Goal: Information Seeking & Learning: Learn about a topic

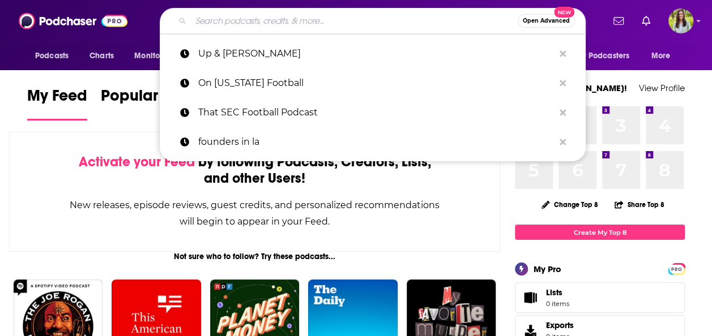
click at [213, 19] on input "Search podcasts, credits, & more..." at bounding box center [354, 21] width 327 height 18
click at [129, 140] on div "Activate your Feed by following Podcasts, Creators, Lists, and other Users! New…" at bounding box center [254, 192] width 491 height 120
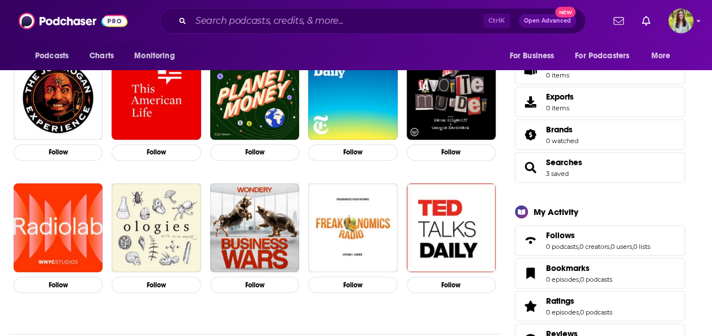
scroll to position [228, 0]
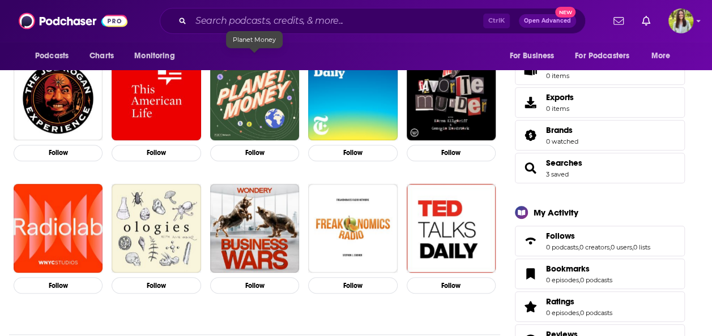
click at [259, 98] on img "Planet Money" at bounding box center [254, 96] width 89 height 89
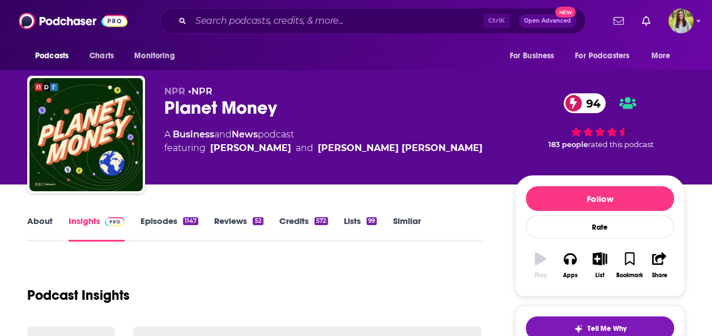
click at [164, 227] on link "Episodes 1147" at bounding box center [169, 229] width 58 height 26
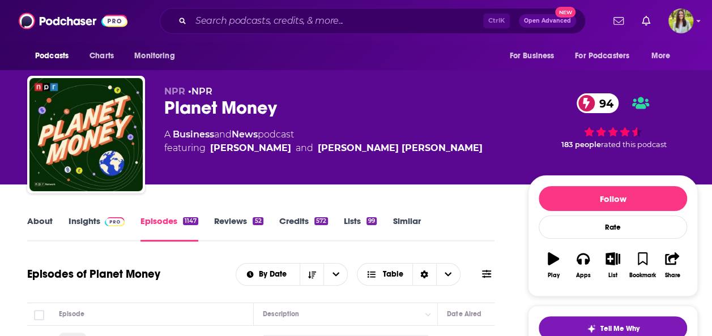
scroll to position [231, 0]
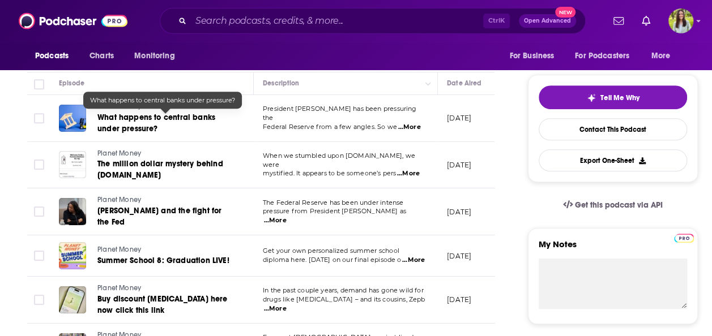
click at [132, 117] on span "What happens to central banks under pressure?" at bounding box center [156, 123] width 118 height 21
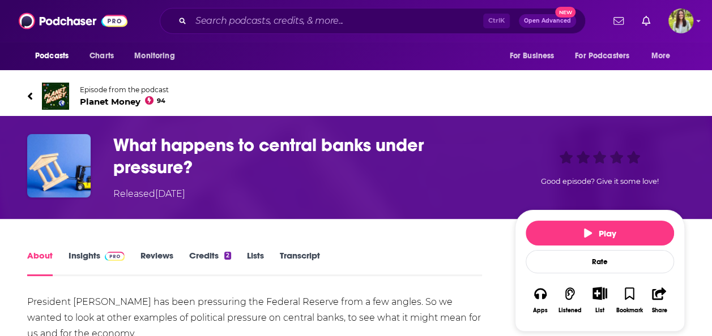
click at [302, 259] on link "Transcript" at bounding box center [300, 263] width 40 height 26
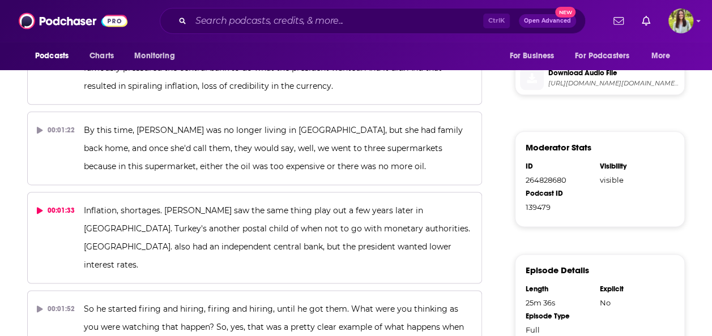
scroll to position [647, 0]
click at [673, 23] on img "Logged in as meaghanyoungblood" at bounding box center [680, 20] width 25 height 25
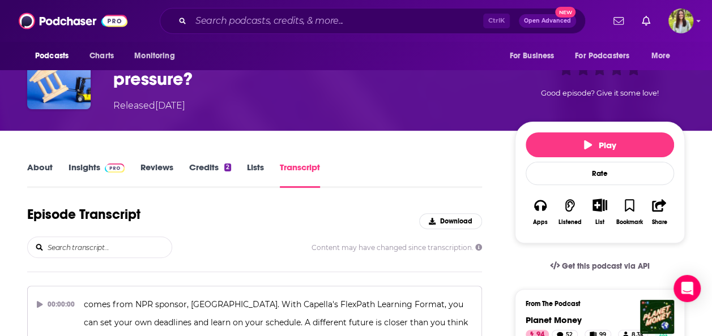
scroll to position [0, 0]
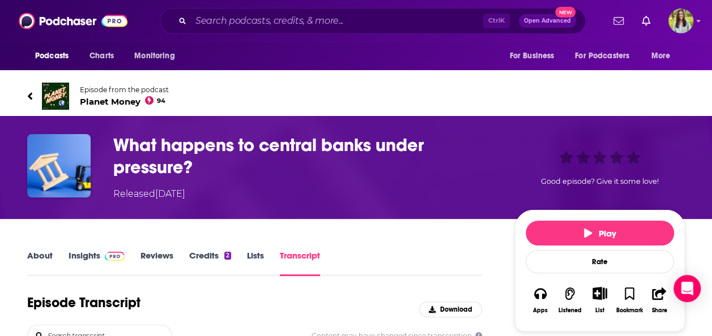
click at [667, 15] on div at bounding box center [651, 20] width 84 height 25
click at [677, 18] on img "Logged in as meaghanyoungblood" at bounding box center [680, 20] width 25 height 25
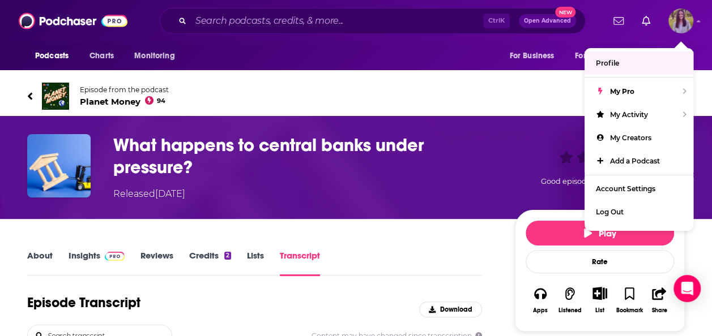
click at [619, 63] on link "Profile" at bounding box center [638, 63] width 109 height 23
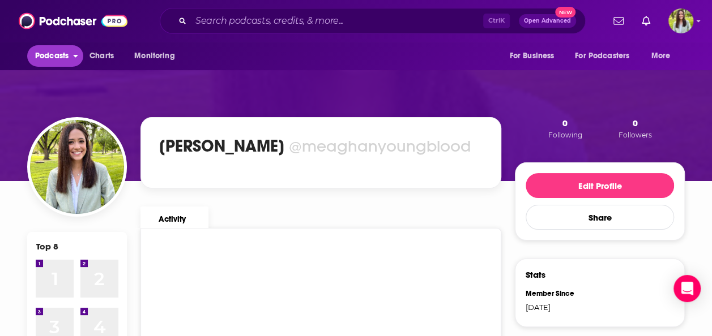
click at [59, 58] on span "Podcasts" at bounding box center [51, 56] width 33 height 16
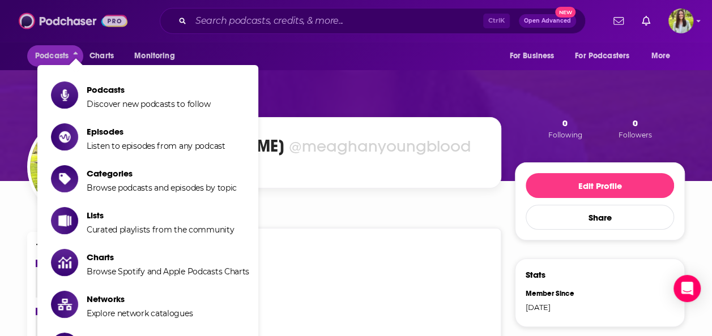
click at [41, 25] on img at bounding box center [73, 21] width 109 height 22
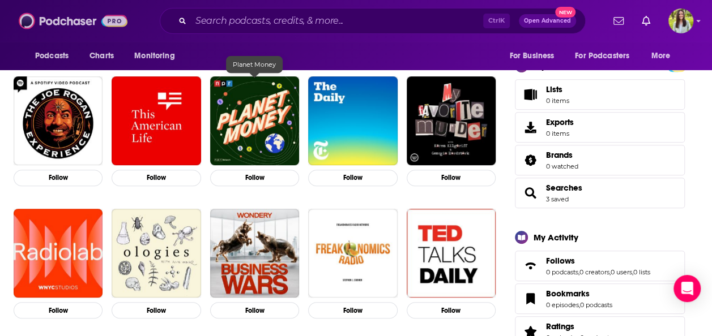
scroll to position [203, 0]
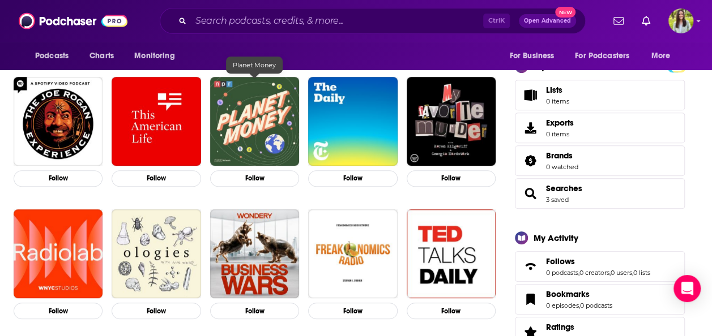
click at [259, 111] on img "Planet Money" at bounding box center [254, 121] width 89 height 89
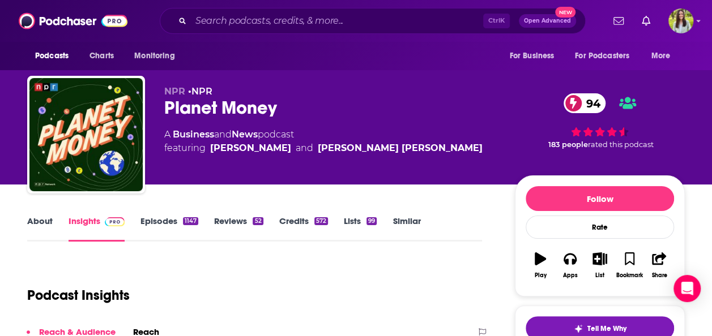
click at [162, 226] on link "Episodes 1147" at bounding box center [169, 229] width 58 height 26
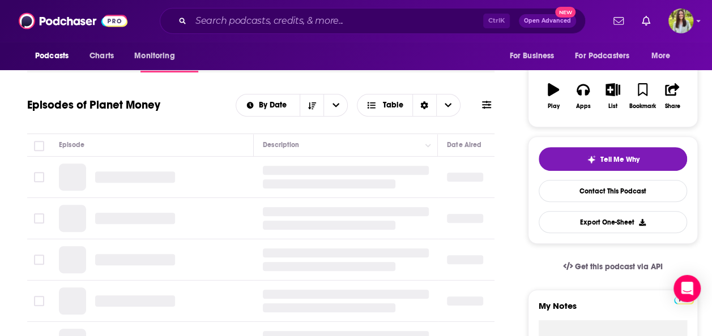
scroll to position [170, 0]
